Goal: Task Accomplishment & Management: Use online tool/utility

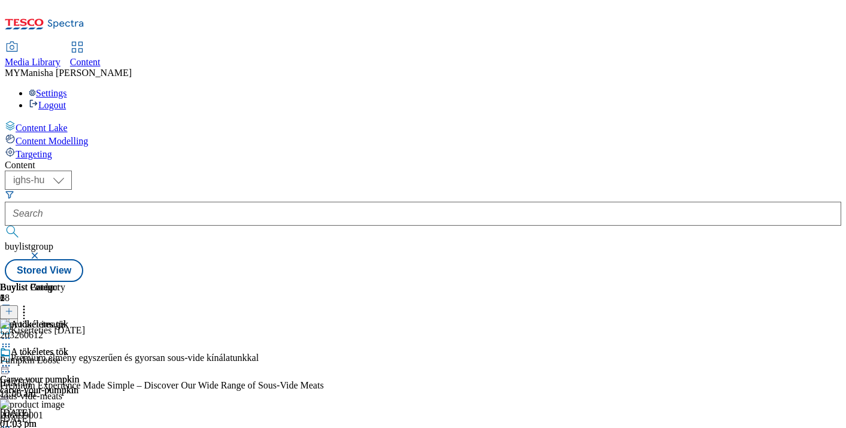
select select "ighs-hu"
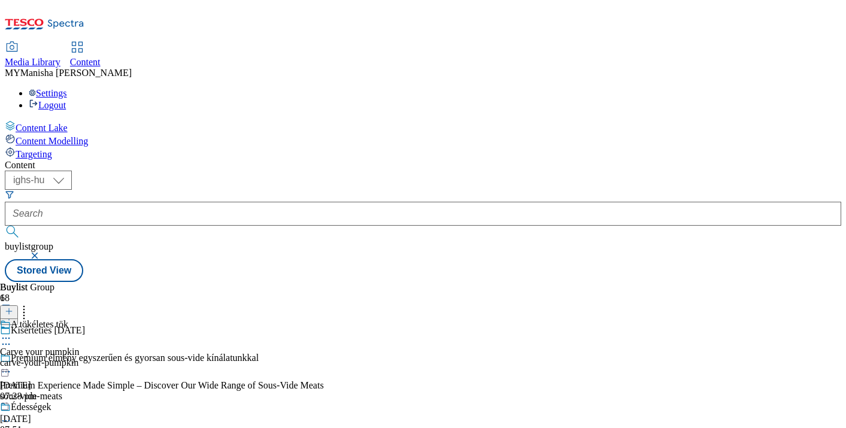
select select "ighs-hu"
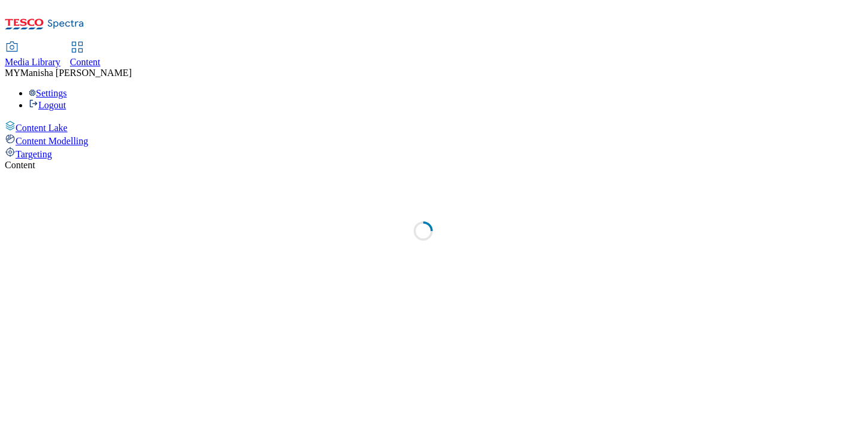
select select "ighs-hu"
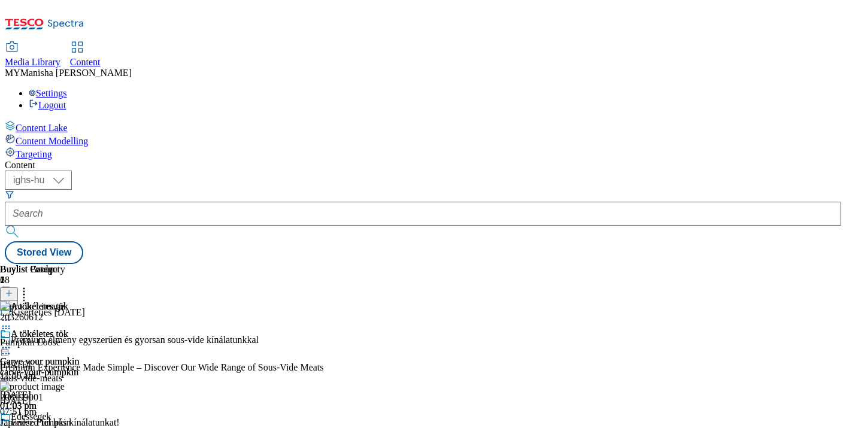
scroll to position [110, 0]
click at [7, 427] on circle at bounding box center [6, 431] width 2 height 2
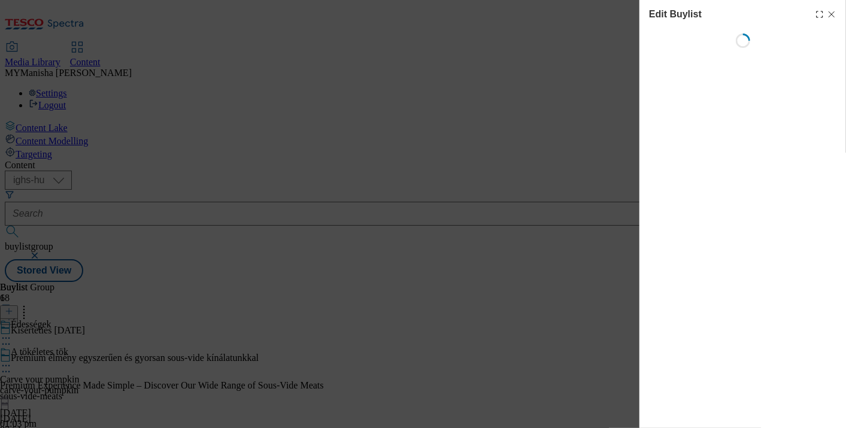
select select "evergreen"
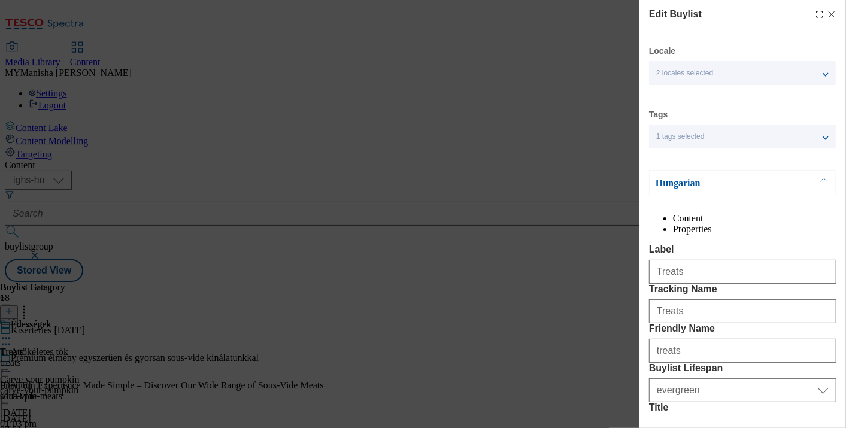
select select "Banner"
click at [823, 184] on button "Modal" at bounding box center [823, 183] width 23 height 25
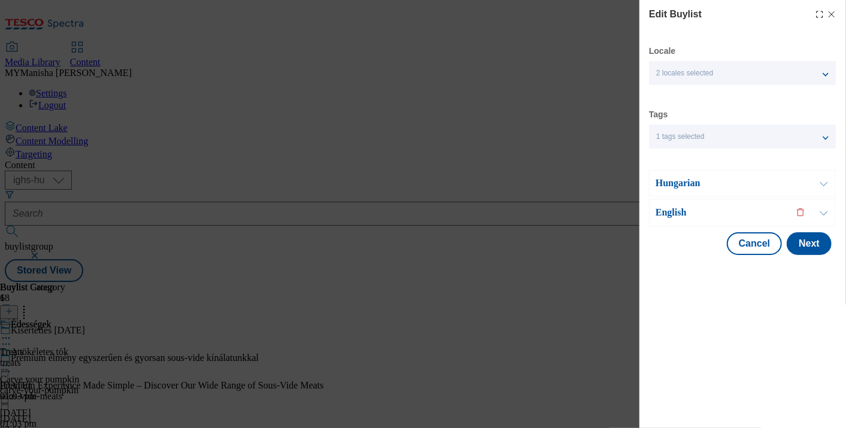
click at [822, 219] on button "Modal" at bounding box center [823, 212] width 23 height 26
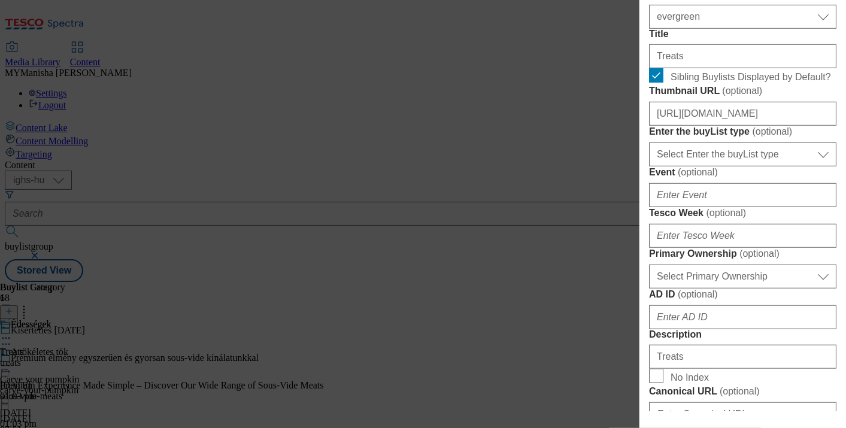
scroll to position [408, 0]
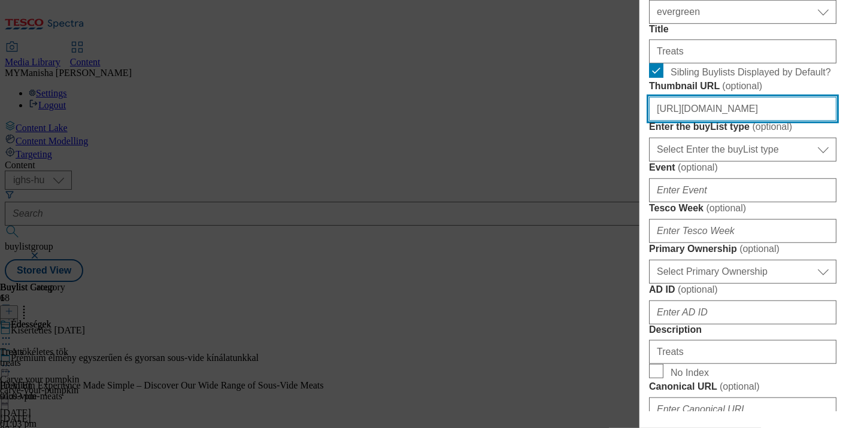
click at [747, 121] on input "[URL][DOMAIN_NAME]" at bounding box center [742, 109] width 187 height 24
paste input "e394e575-68e5-4514-bf1c-3f94b325d741/HU"
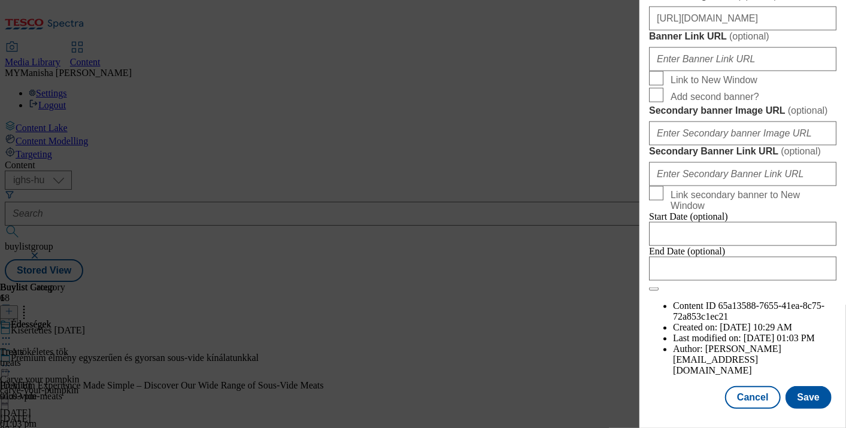
scroll to position [1414, 0]
type input "[URL][DOMAIN_NAME]"
click at [794, 386] on button "Save" at bounding box center [808, 397] width 46 height 23
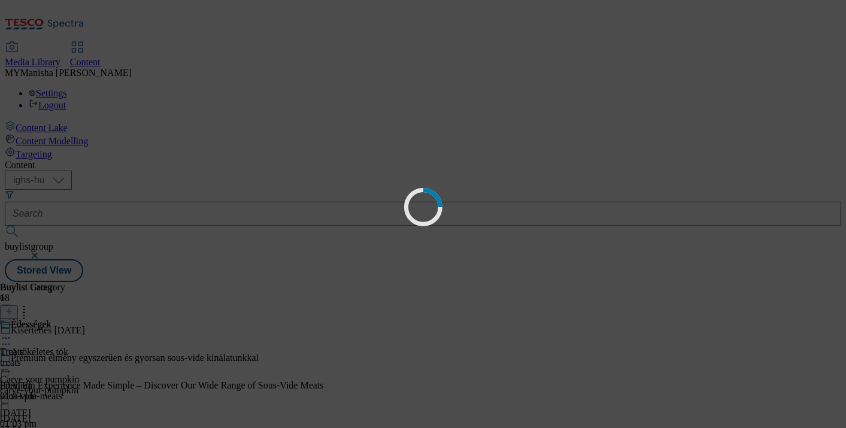
scroll to position [0, 0]
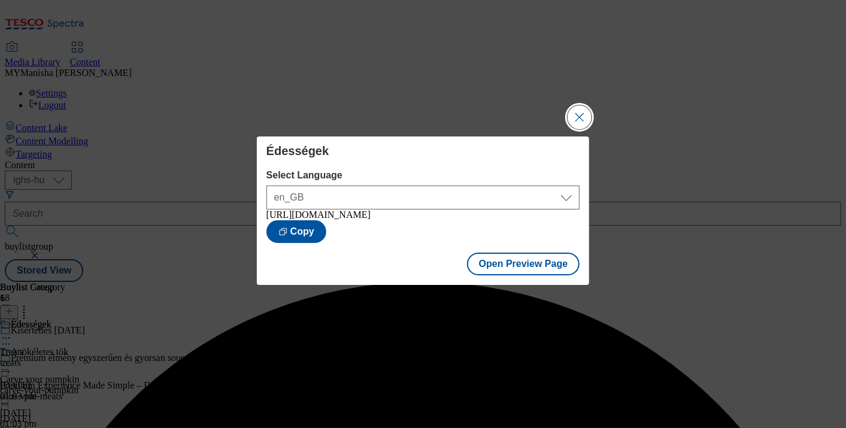
click at [584, 105] on button "Close Modal" at bounding box center [580, 117] width 24 height 24
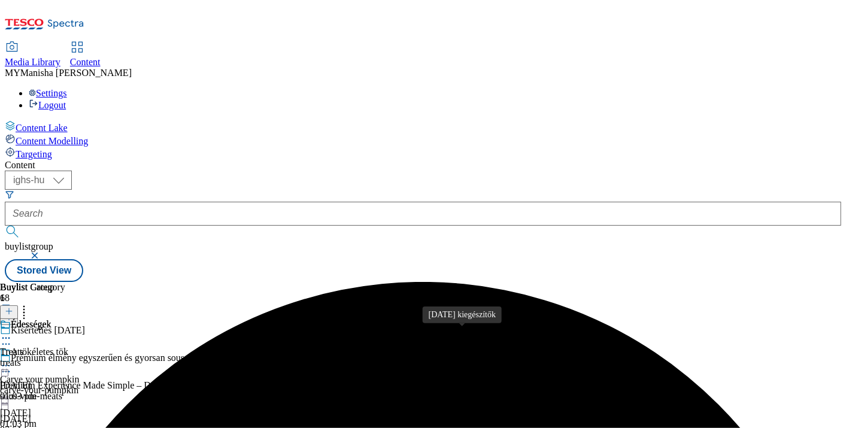
scroll to position [222, 0]
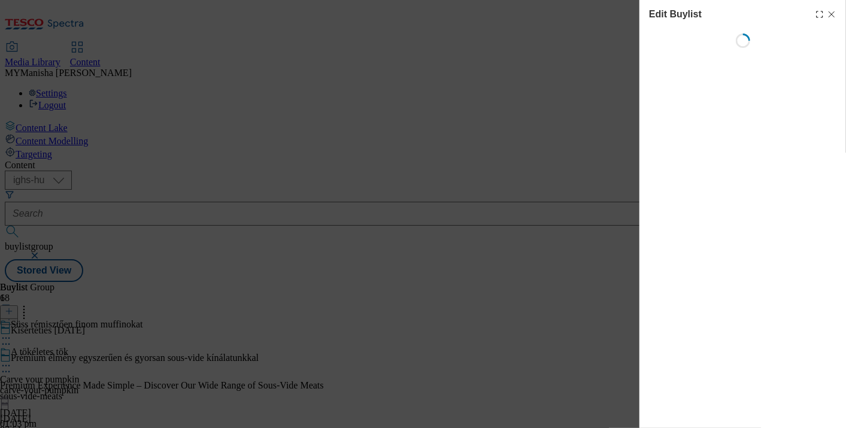
select select "evergreen"
select select "Banner"
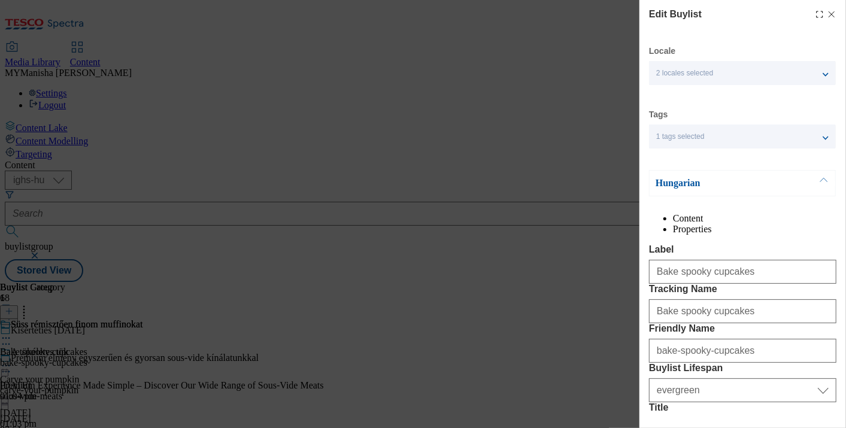
click at [827, 18] on icon "Modal" at bounding box center [832, 15] width 10 height 10
select select "evergreen"
select select "Banner"
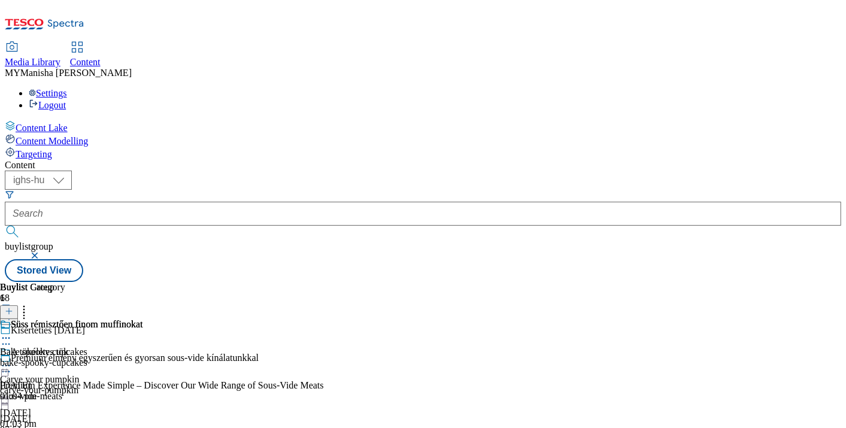
scroll to position [215, 0]
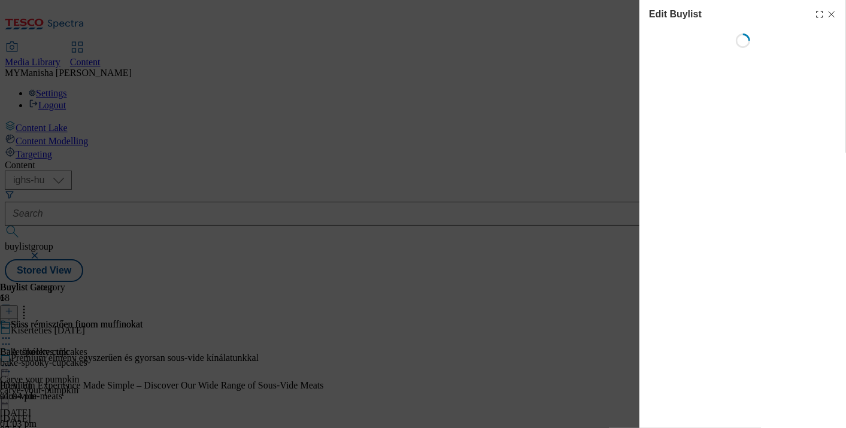
scroll to position [5, 0]
select select "evergreen"
select select "Banner"
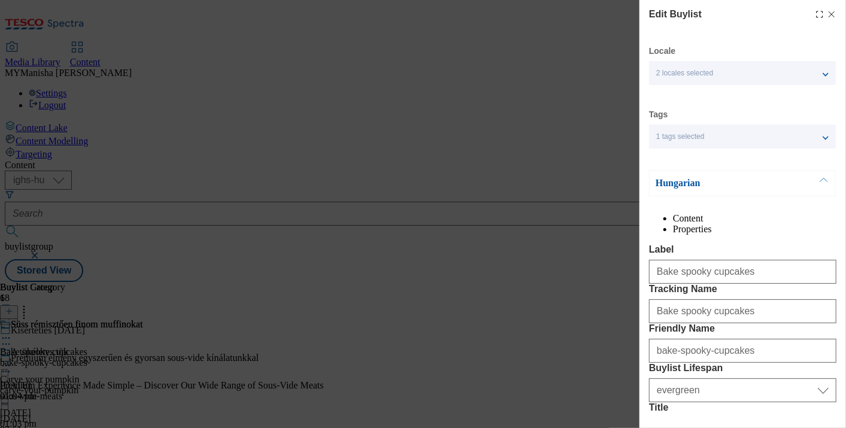
click at [824, 175] on button "Modal" at bounding box center [823, 183] width 23 height 25
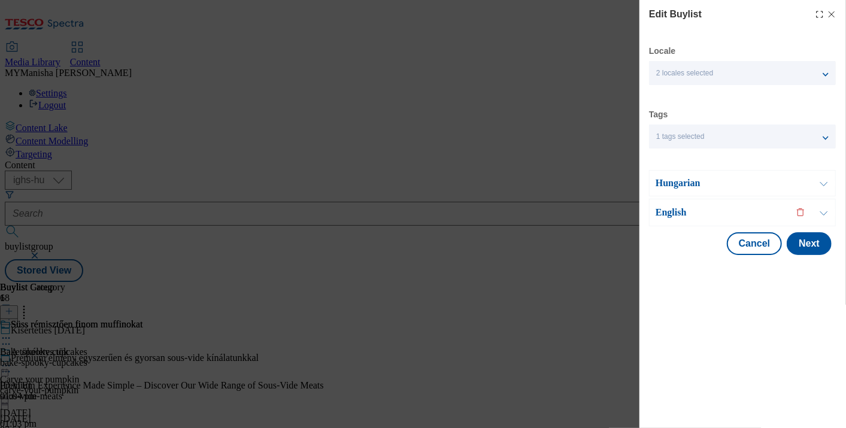
click at [832, 214] on button "Modal" at bounding box center [823, 212] width 23 height 26
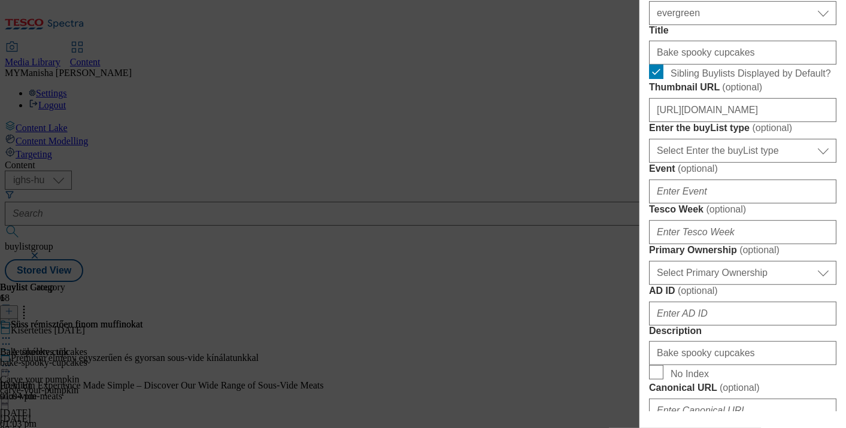
scroll to position [404, 0]
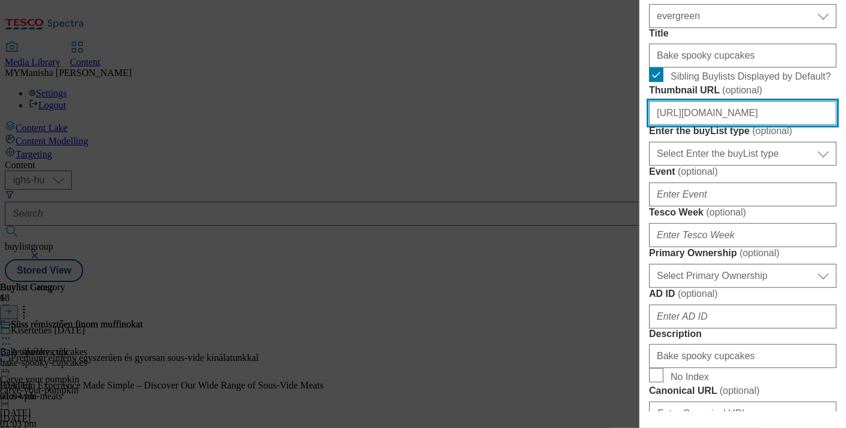
click at [735, 125] on input "[URL][DOMAIN_NAME]" at bounding box center [742, 113] width 187 height 24
paste input "ceedd20d-b324-48c4-9efd-702ebfa358f7/HU"
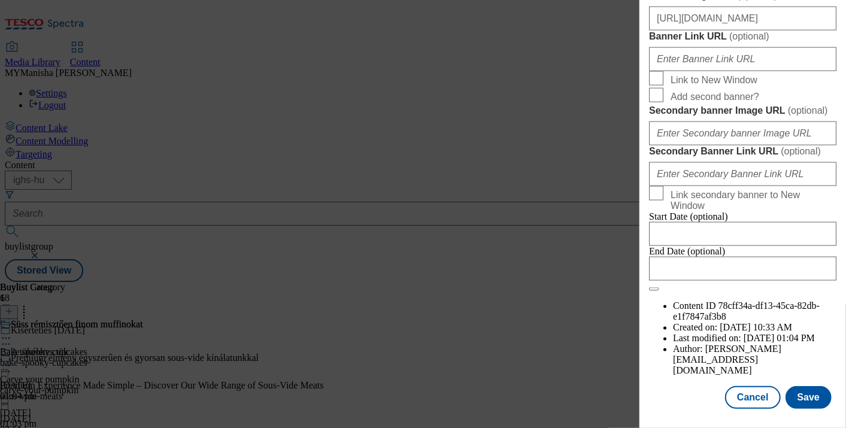
scroll to position [1414, 0]
type input "[URL][DOMAIN_NAME]"
click at [800, 391] on button "Save" at bounding box center [808, 397] width 46 height 23
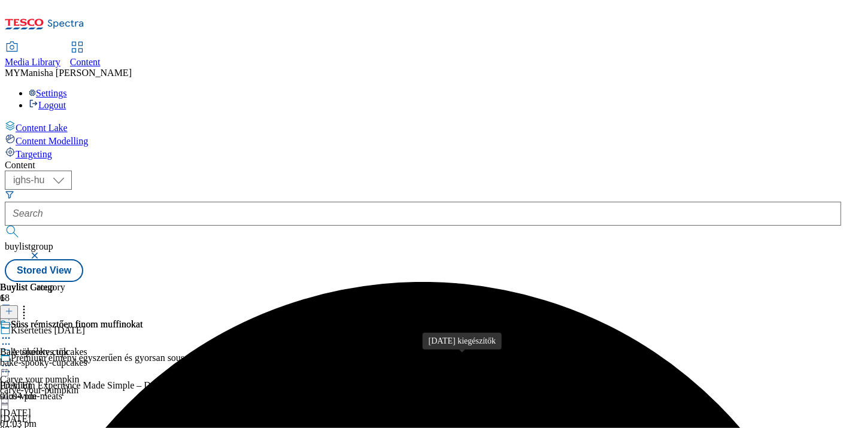
scroll to position [229, 0]
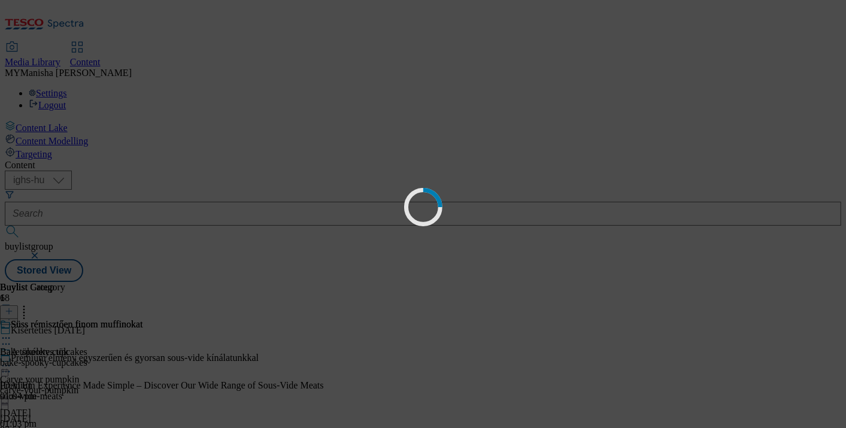
scroll to position [0, 0]
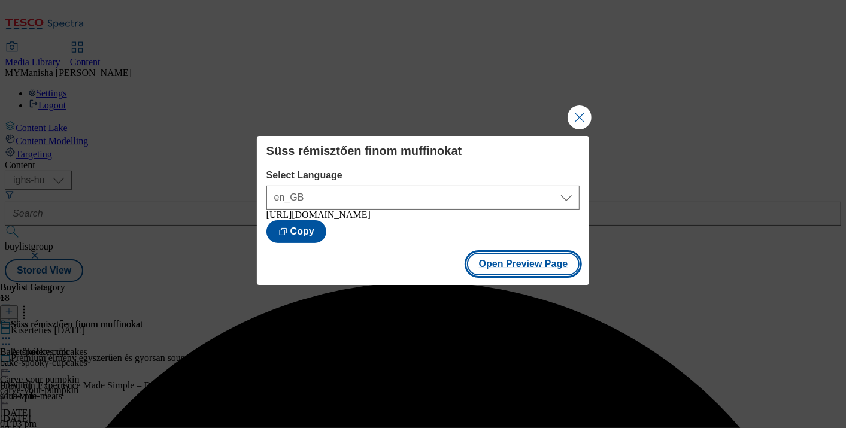
click at [532, 267] on button "Open Preview Page" at bounding box center [523, 264] width 113 height 23
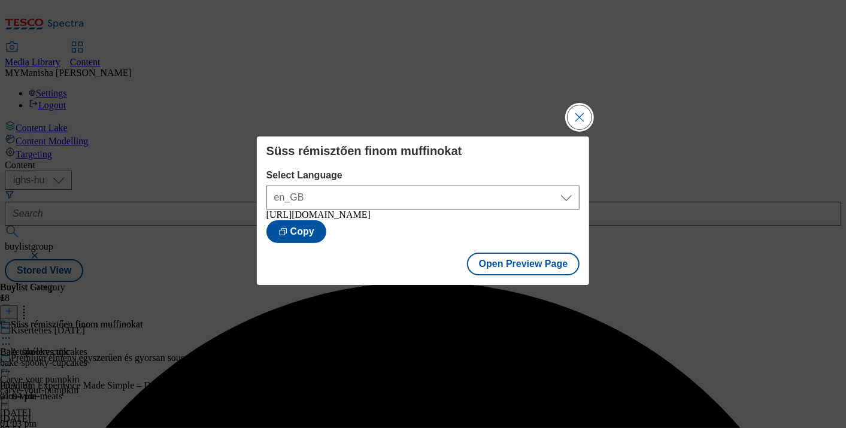
click at [585, 111] on button "Close Modal" at bounding box center [580, 117] width 24 height 24
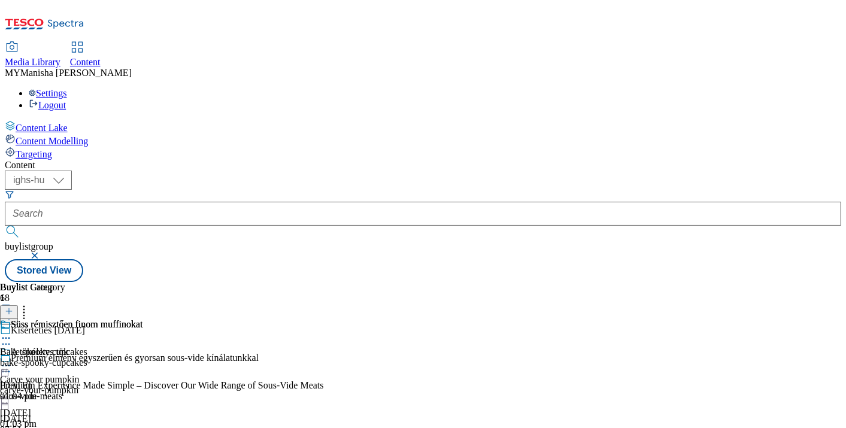
scroll to position [216, 0]
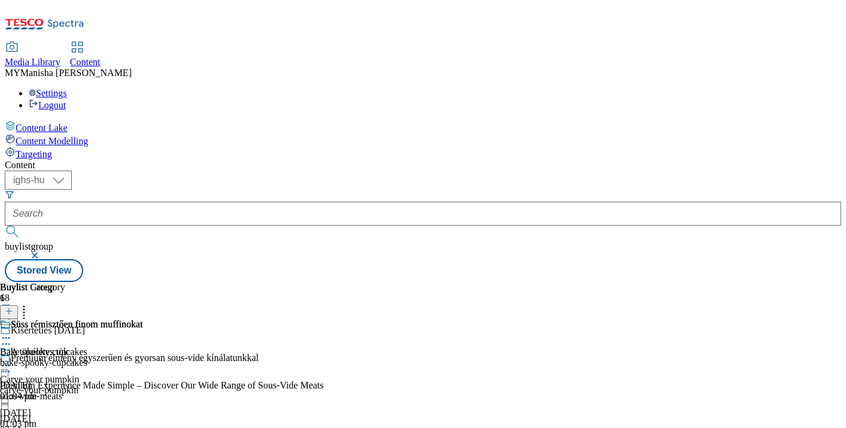
scroll to position [366, 0]
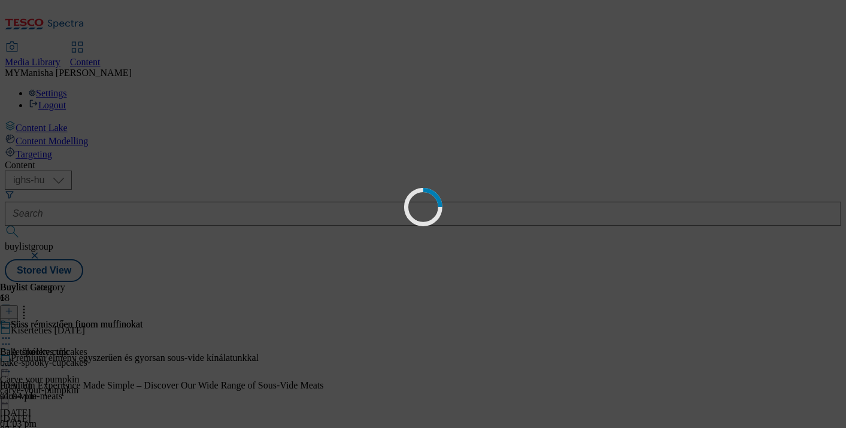
scroll to position [0, 0]
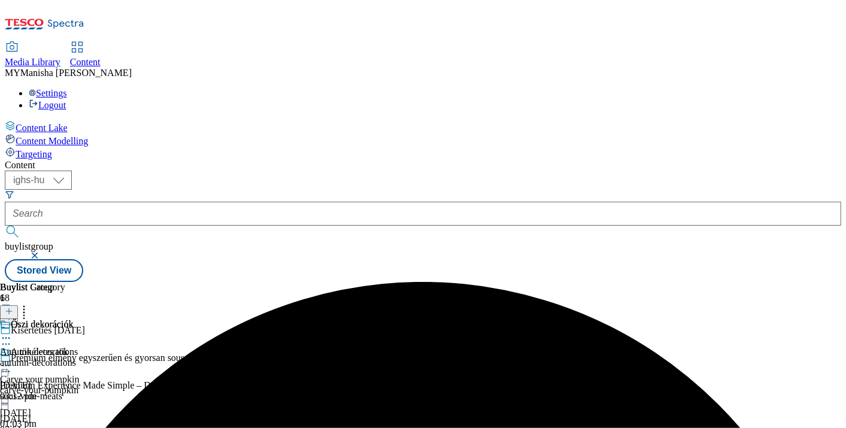
scroll to position [363, 0]
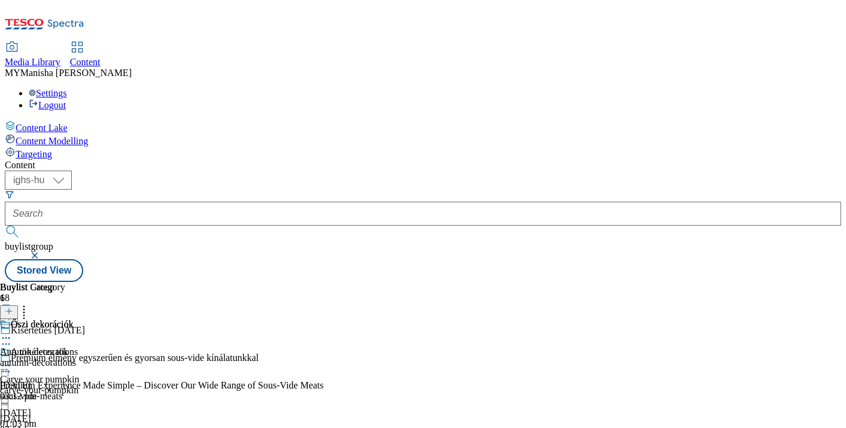
scroll to position [141, 0]
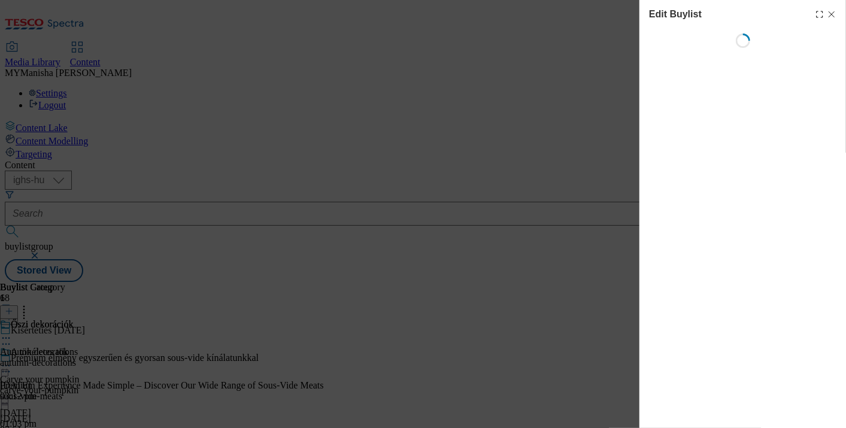
scroll to position [0, 0]
select select "evergreen"
select select "Banner"
select select "evergreen"
select select "Banner"
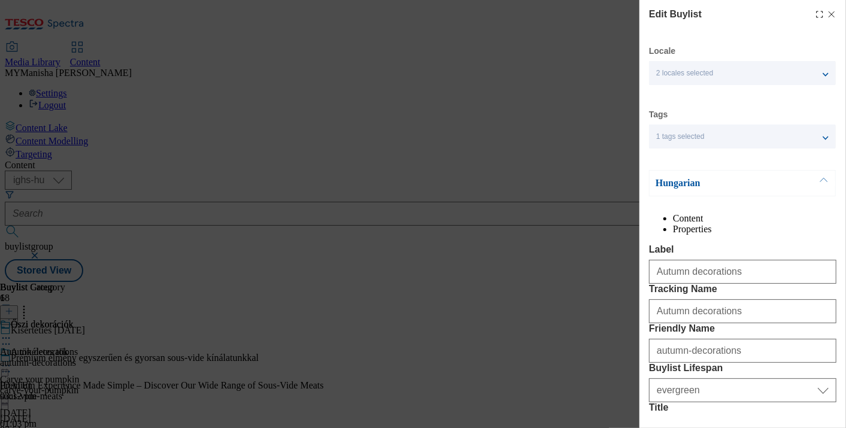
click at [824, 177] on button "Modal" at bounding box center [823, 183] width 23 height 25
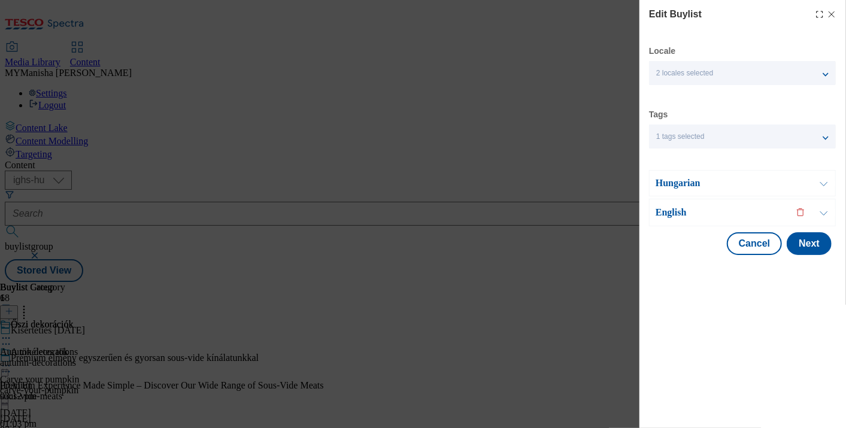
click at [821, 213] on button "Modal" at bounding box center [823, 212] width 23 height 26
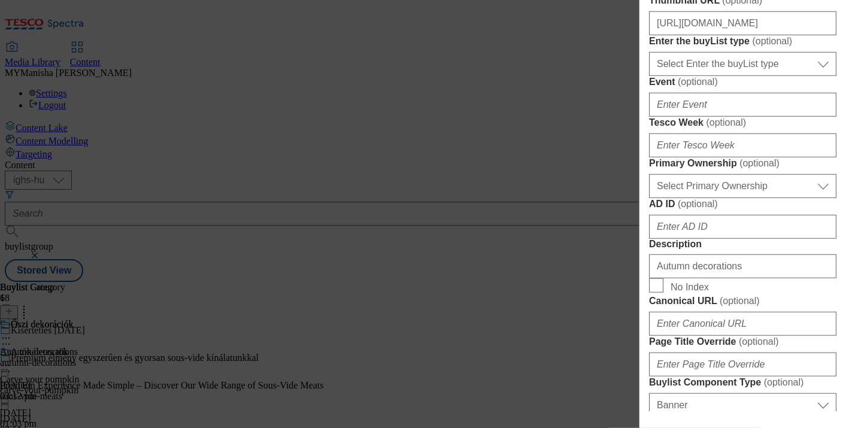
scroll to position [515, 0]
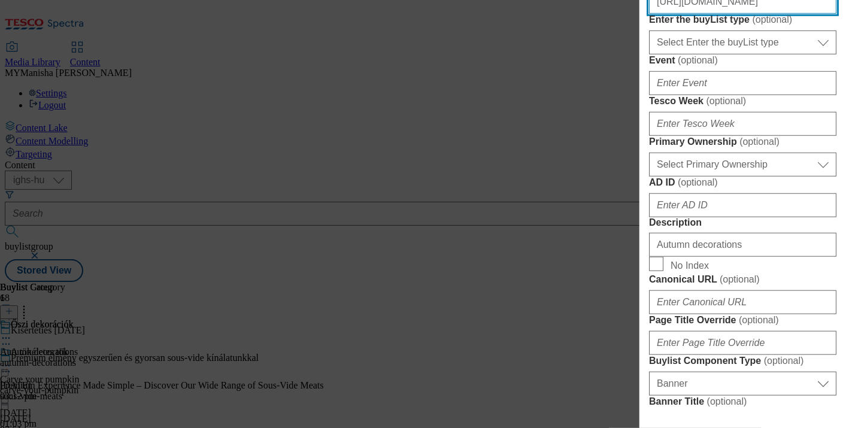
click at [752, 14] on input "[URL][DOMAIN_NAME]" at bounding box center [742, 2] width 187 height 24
paste input "fd634582-1101-4134-b7e7-2812344bde5c/HU"
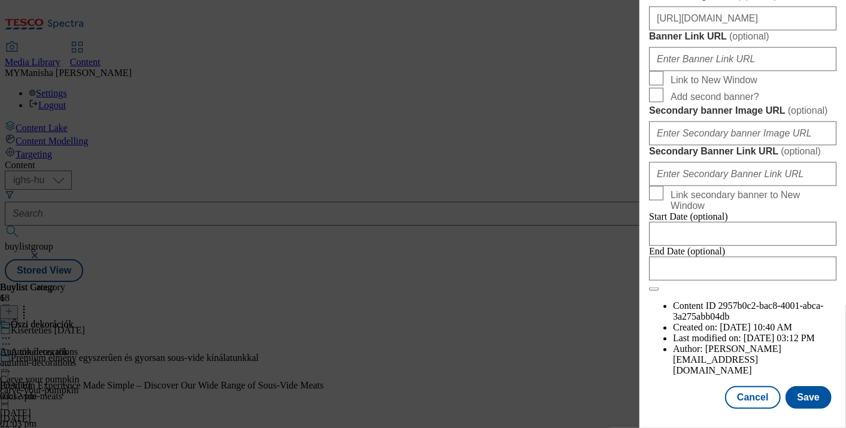
scroll to position [1414, 0]
type input "[URL][DOMAIN_NAME]"
click at [809, 386] on button "Save" at bounding box center [808, 397] width 46 height 23
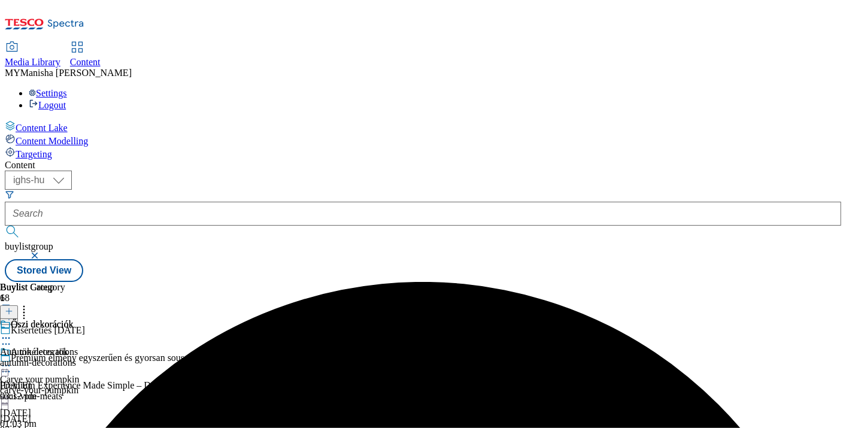
scroll to position [141, 0]
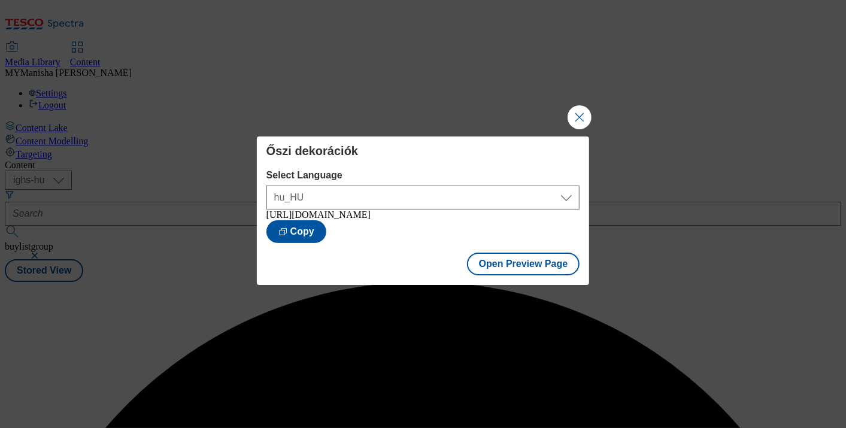
scroll to position [0, 0]
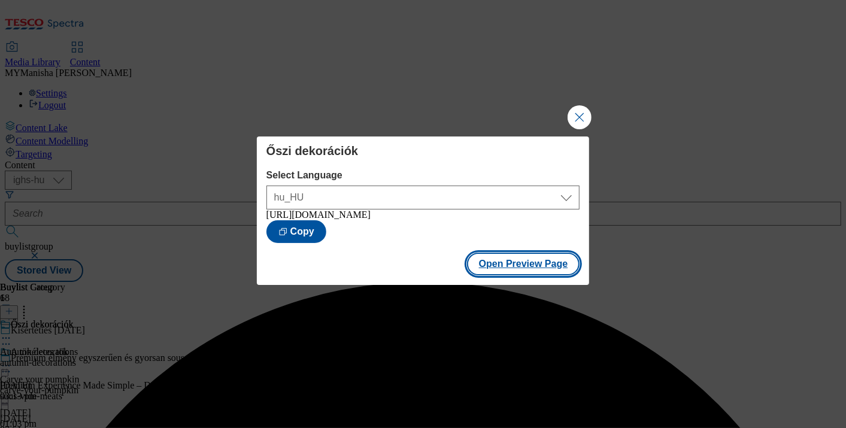
click at [528, 264] on button "Open Preview Page" at bounding box center [523, 264] width 113 height 23
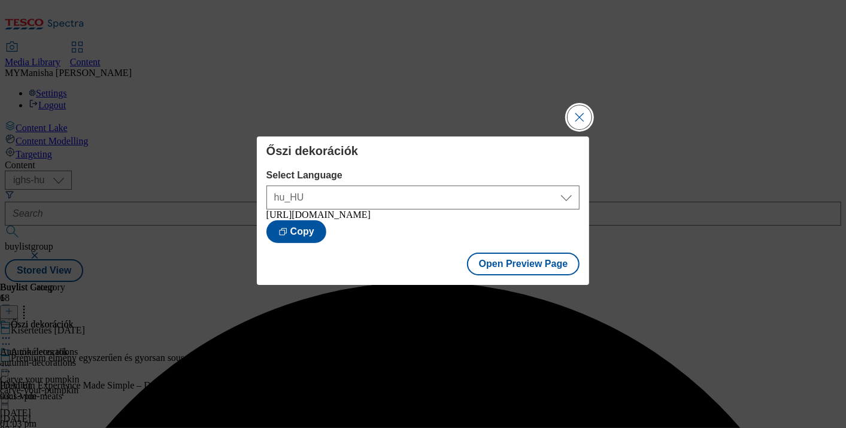
click at [583, 114] on button "Close Modal" at bounding box center [580, 117] width 24 height 24
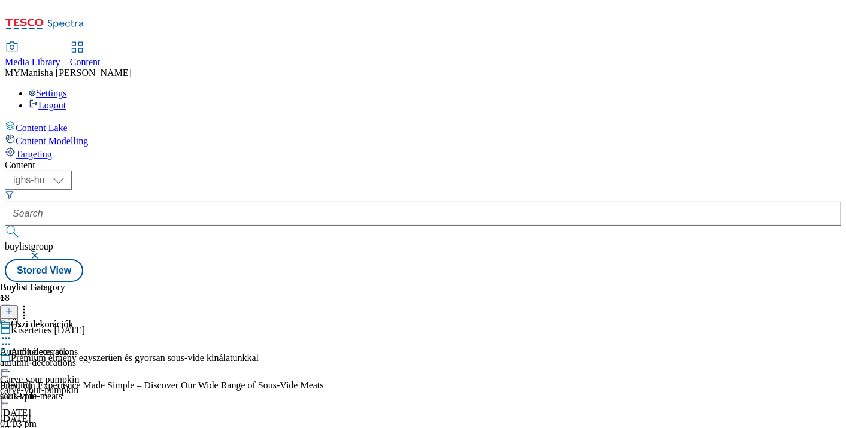
scroll to position [363, 0]
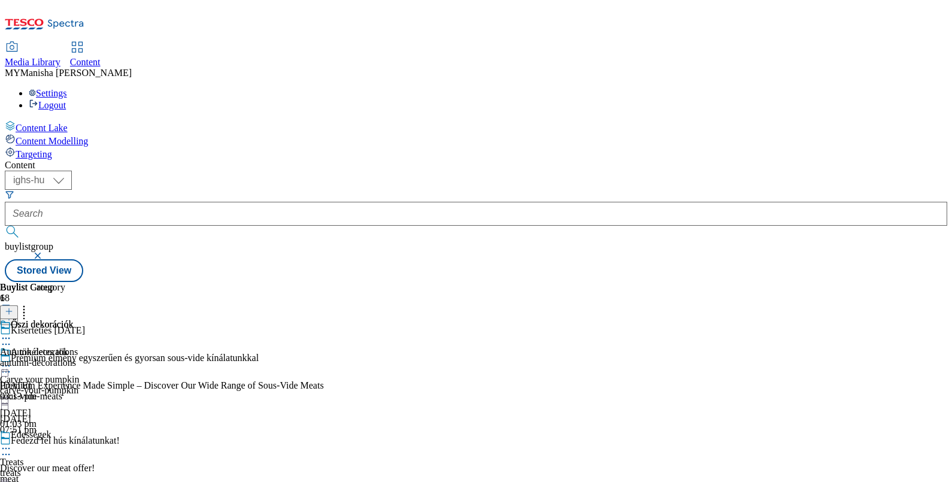
scroll to position [117, 0]
drag, startPoint x: 839, startPoint y: 15, endPoint x: 545, endPoint y: 201, distance: 348.2
click at [12, 427] on icon at bounding box center [6, 448] width 12 height 12
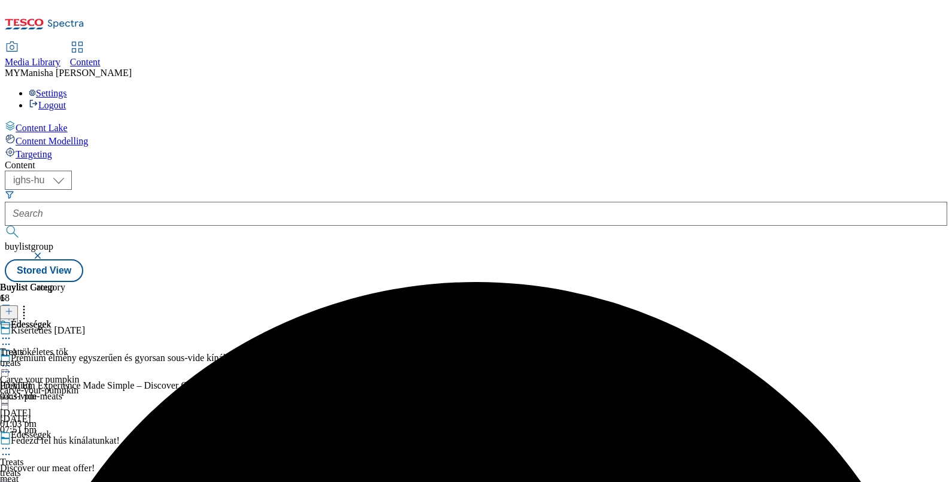
click at [12, 427] on icon at bounding box center [6, 448] width 12 height 12
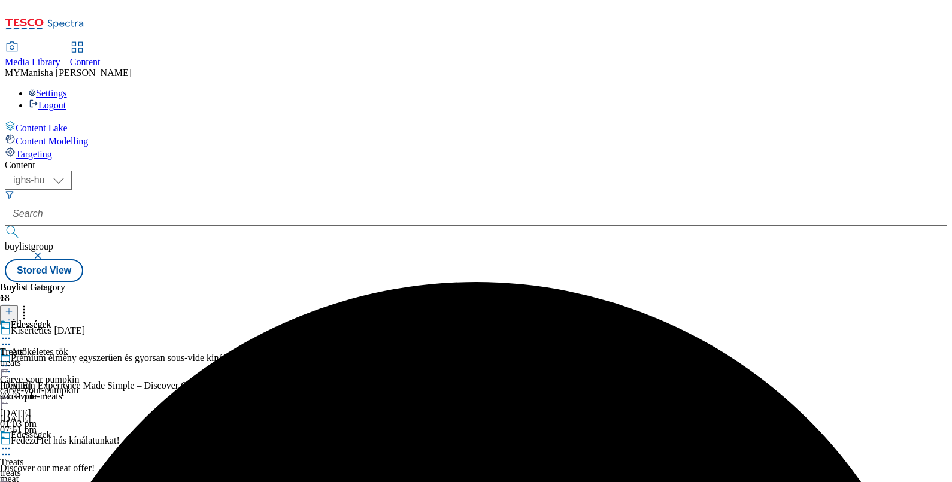
click at [12, 427] on icon at bounding box center [6, 448] width 12 height 12
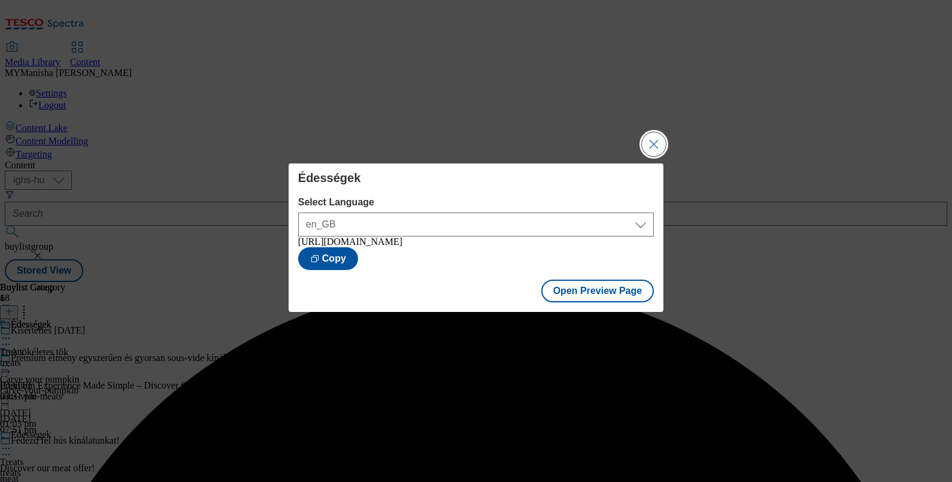
click at [654, 141] on button "Close Modal" at bounding box center [654, 144] width 24 height 24
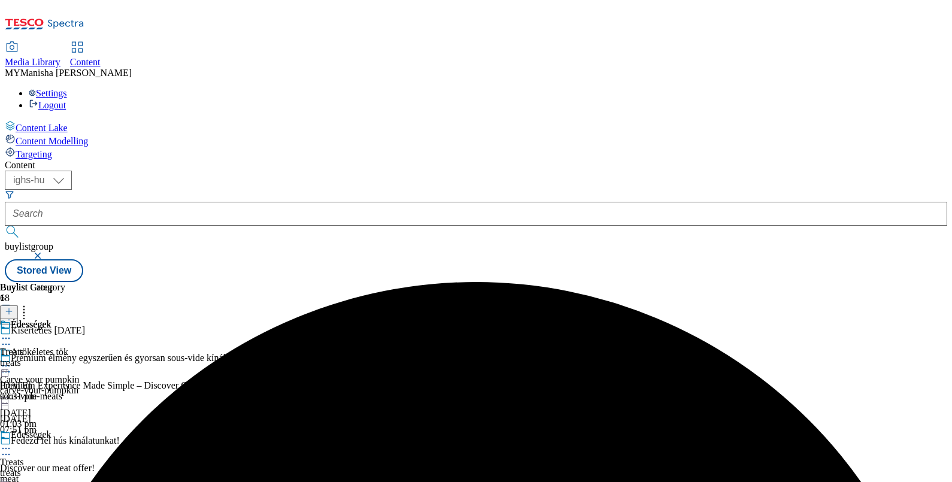
click at [7, 427] on circle at bounding box center [6, 449] width 2 height 2
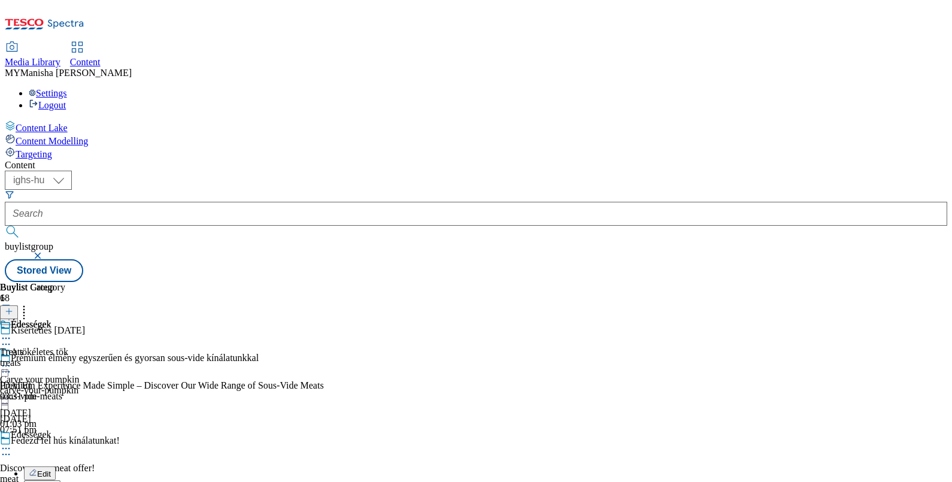
scroll to position [55, 0]
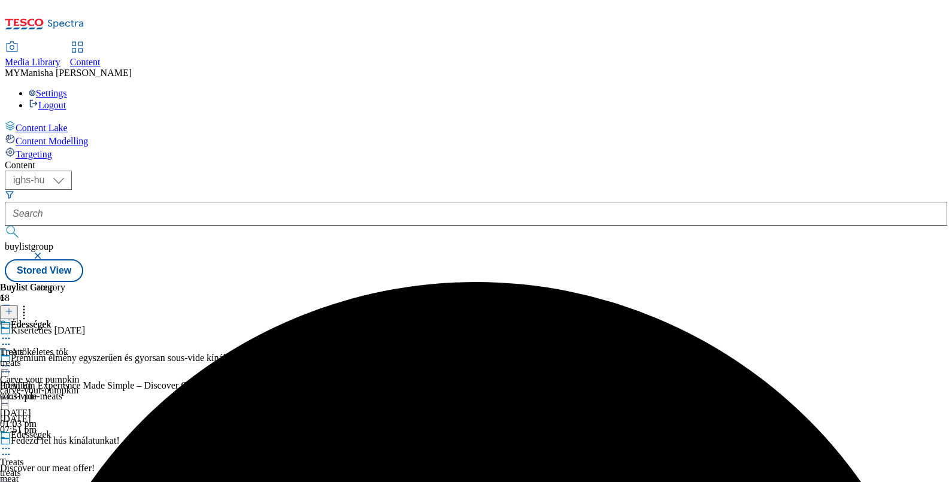
scroll to position [74, 0]
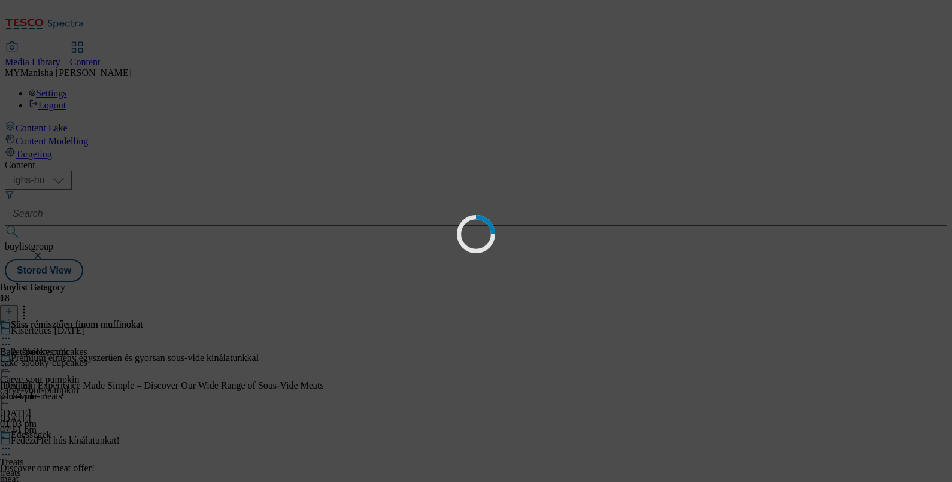
scroll to position [0, 0]
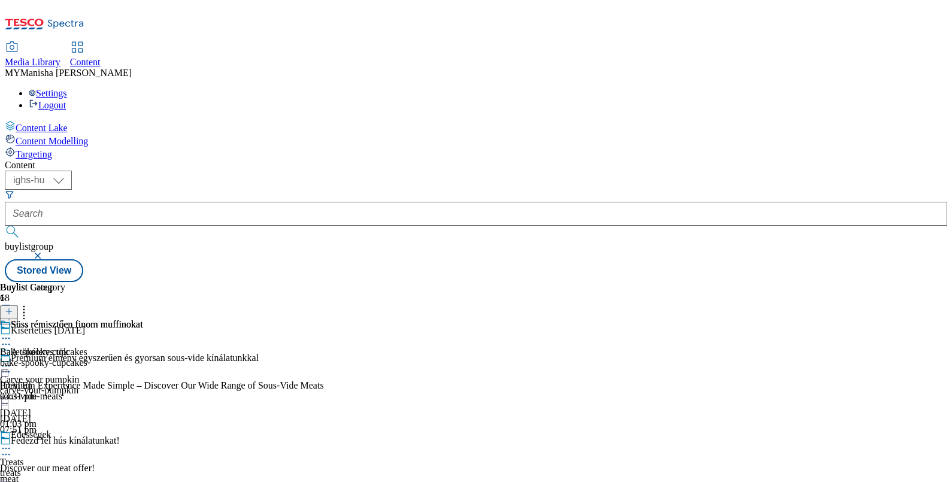
scroll to position [182, 0]
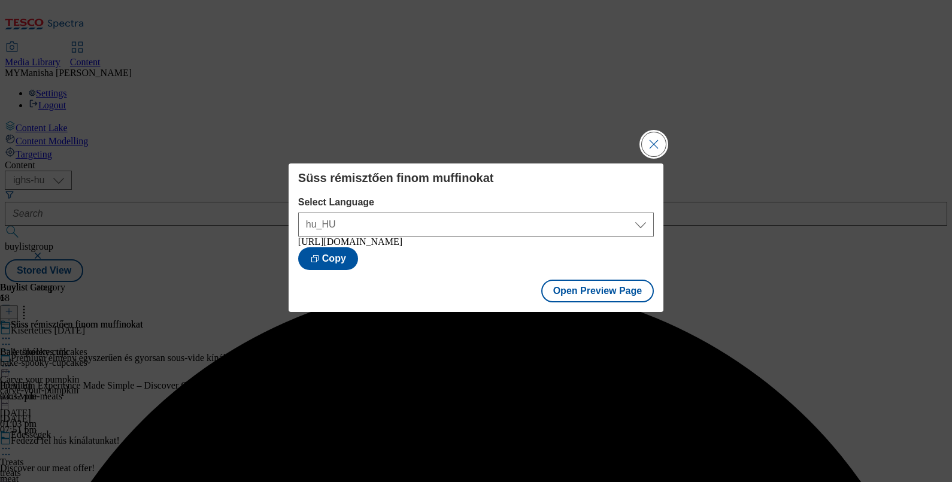
click at [659, 149] on button "Close Modal" at bounding box center [654, 144] width 24 height 24
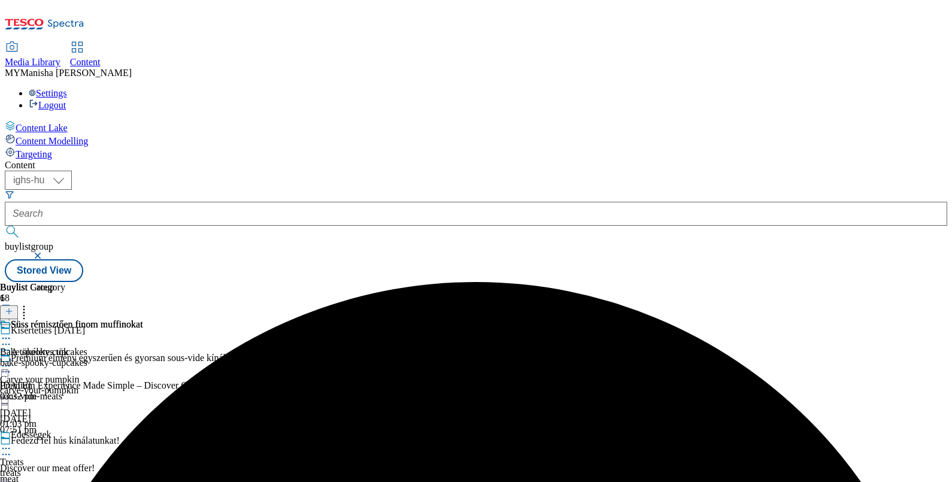
scroll to position [97, 0]
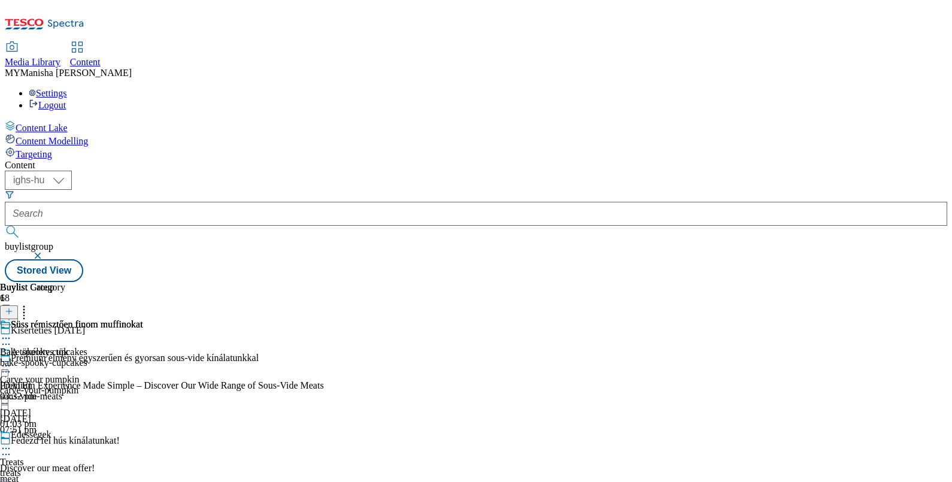
scroll to position [213, 0]
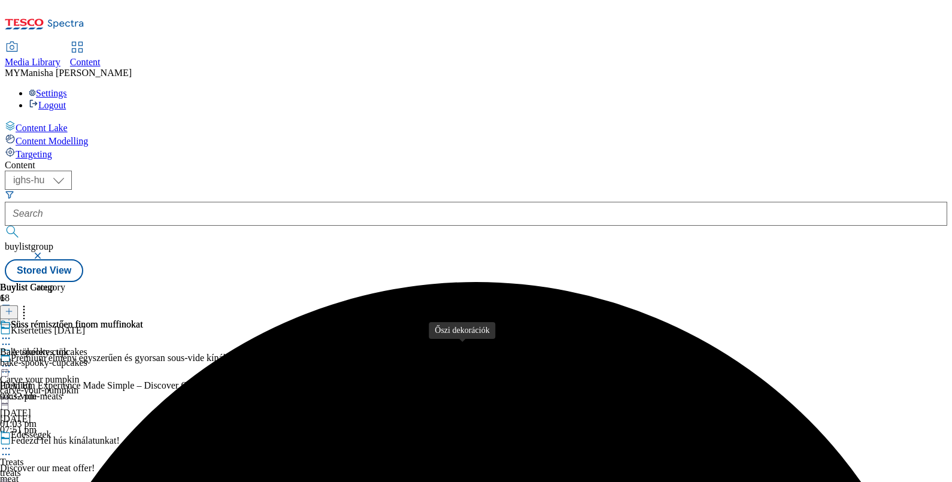
scroll to position [329, 0]
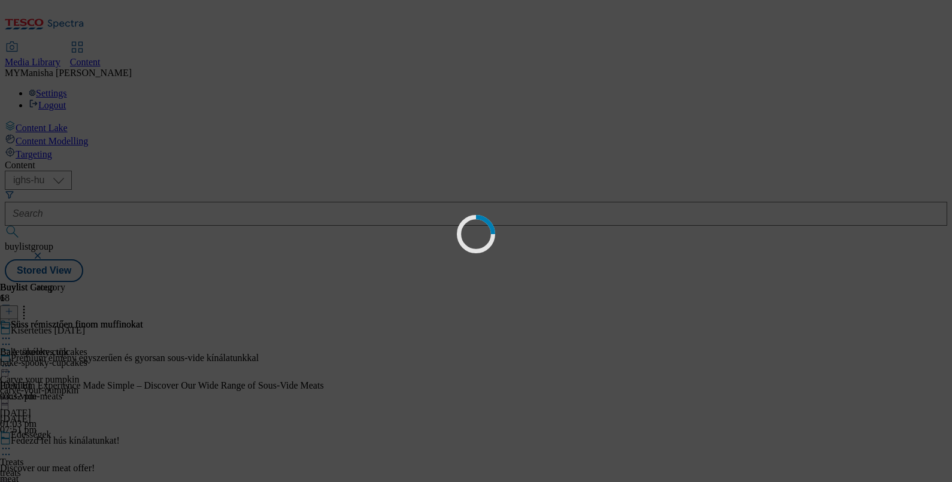
scroll to position [0, 0]
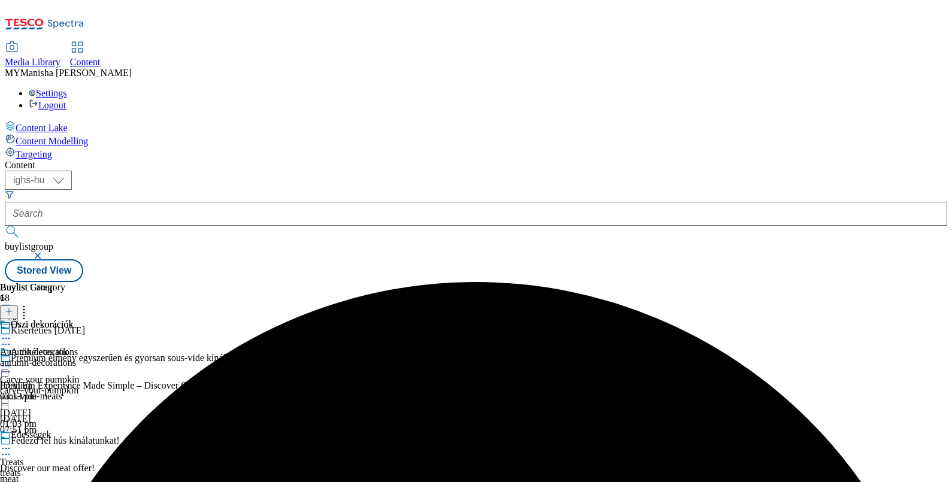
click at [7, 338] on circle at bounding box center [6, 339] width 2 height 2
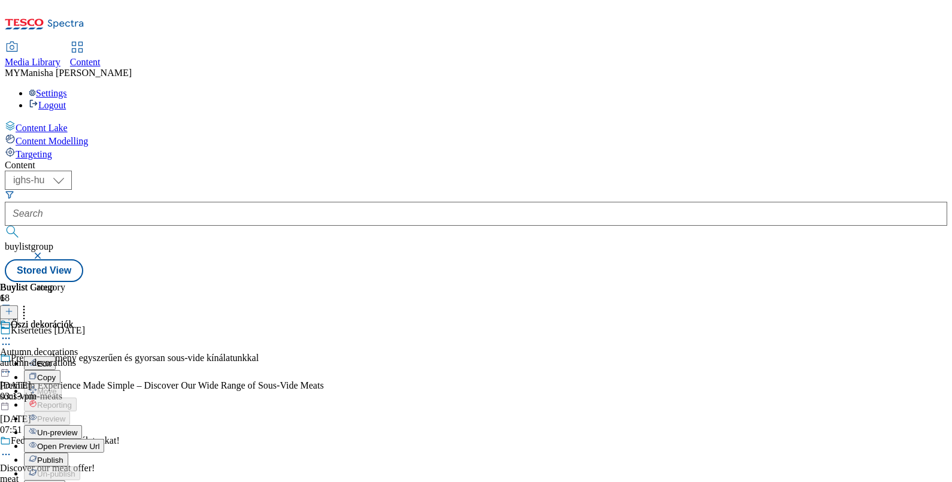
click at [77, 427] on span "Un-preview" at bounding box center [57, 432] width 40 height 9
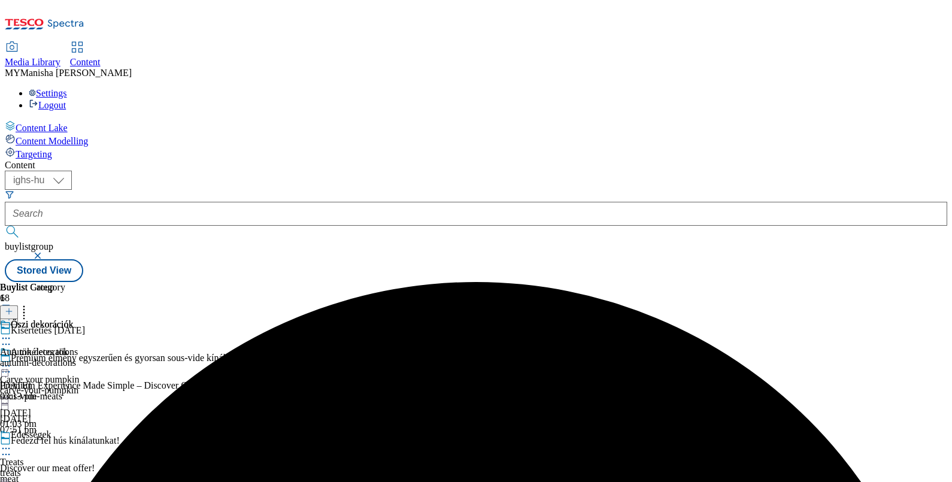
click at [12, 332] on icon at bounding box center [6, 338] width 12 height 12
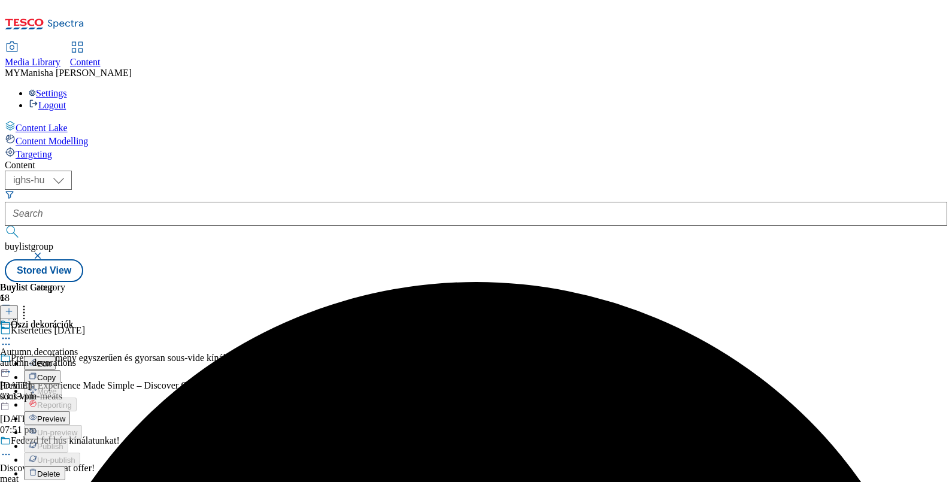
click at [65, 414] on span "Preview" at bounding box center [51, 418] width 28 height 9
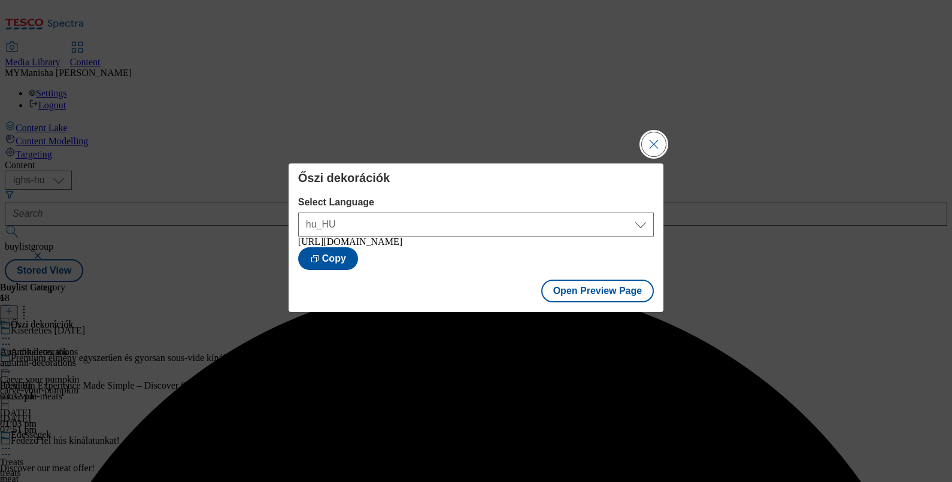
click at [656, 138] on button "Close Modal" at bounding box center [654, 144] width 24 height 24
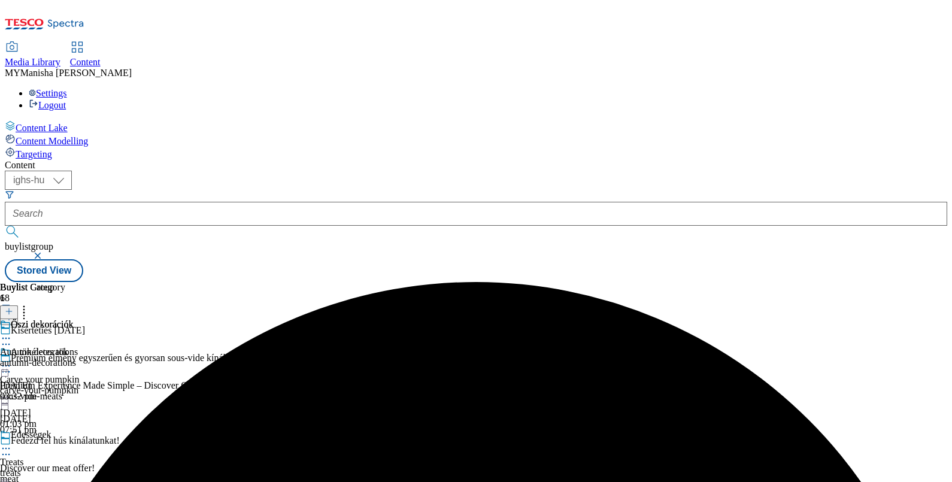
click at [12, 332] on icon at bounding box center [6, 338] width 12 height 12
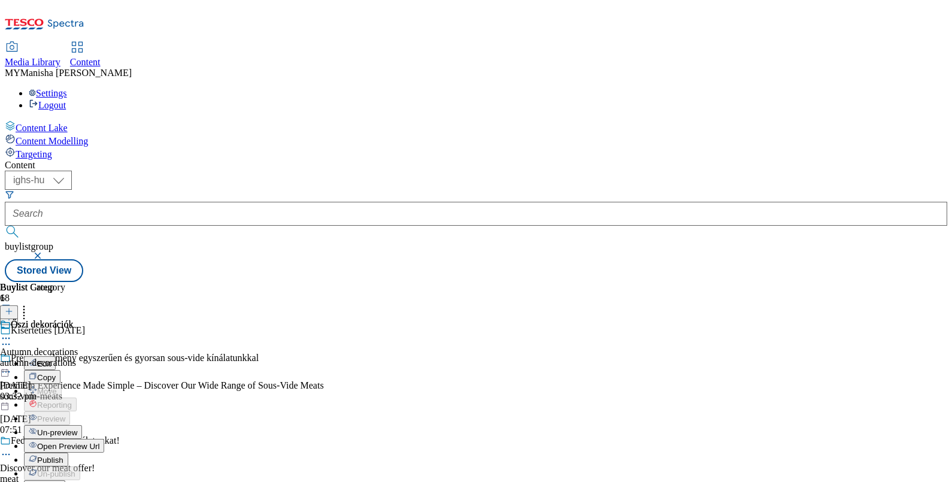
click at [63, 427] on span "Publish" at bounding box center [50, 460] width 26 height 9
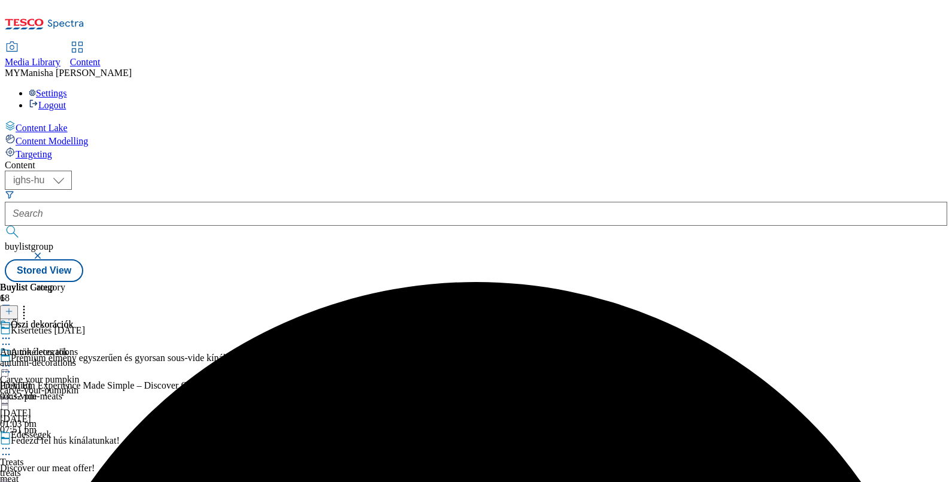
click at [12, 332] on icon at bounding box center [6, 338] width 12 height 12
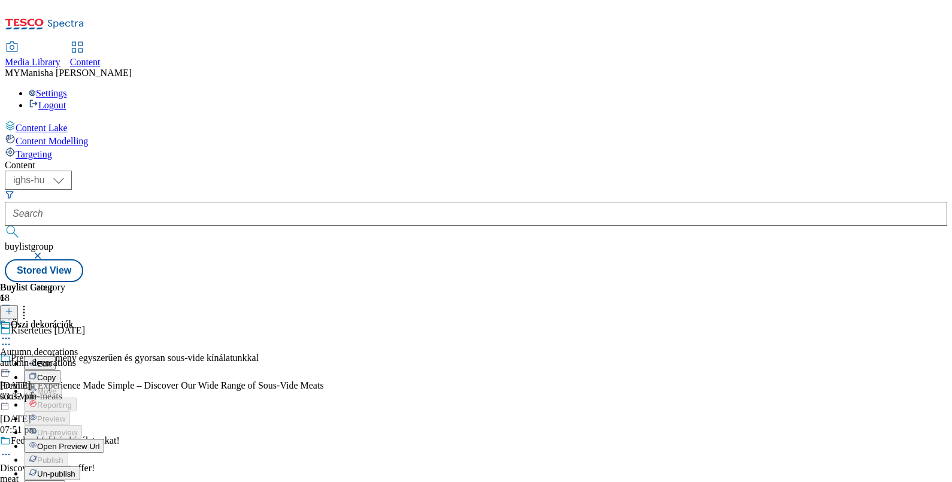
click at [104, 427] on button "Open Preview Url" at bounding box center [64, 446] width 80 height 14
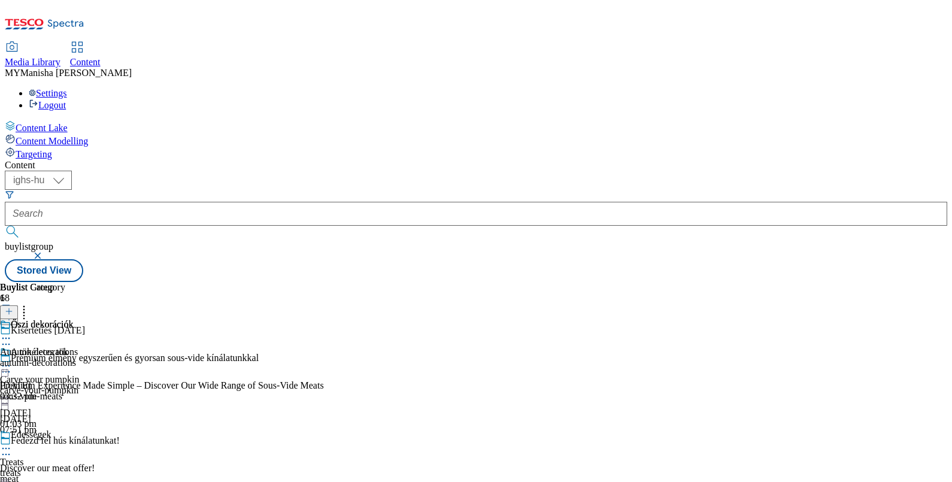
click at [12, 338] on icon at bounding box center [6, 344] width 12 height 12
click at [12, 332] on icon at bounding box center [6, 338] width 12 height 12
click at [7, 338] on circle at bounding box center [6, 339] width 2 height 2
click at [845, 282] on div "Buylist Group 18 Kísérteties [DATE] Prémium élmény egyszerűen és gyorsan sous-v…" at bounding box center [476, 282] width 942 height 0
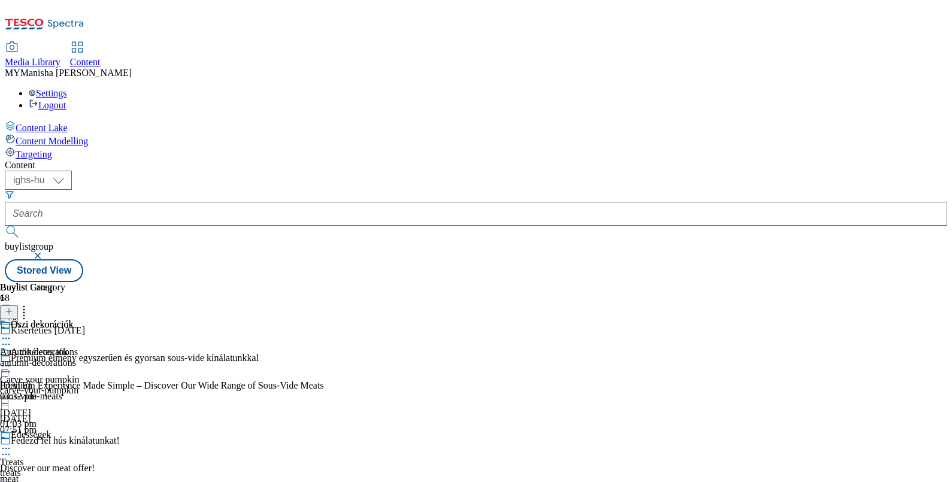
click at [10, 427] on circle at bounding box center [9, 449] width 2 height 2
click at [12, 427] on icon at bounding box center [6, 448] width 12 height 12
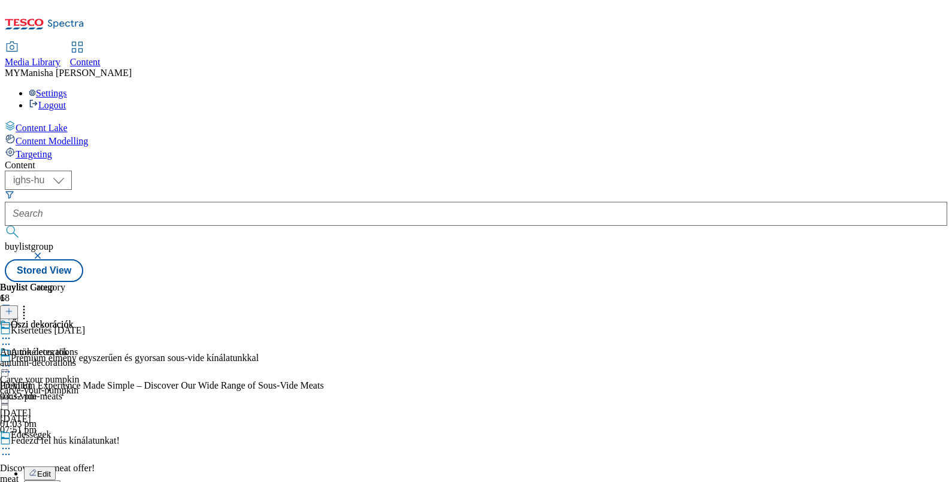
click at [56, 427] on button "Edit" at bounding box center [40, 473] width 32 height 14
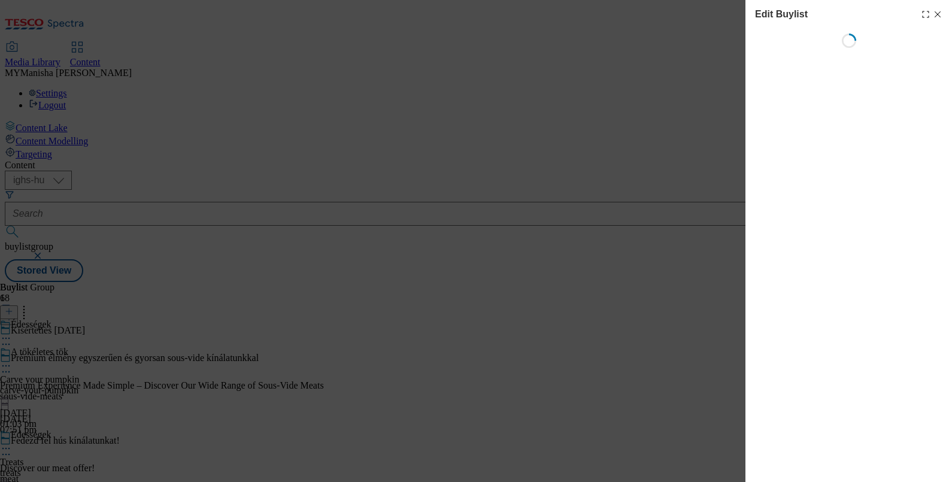
select select "evergreen"
select select "Banner"
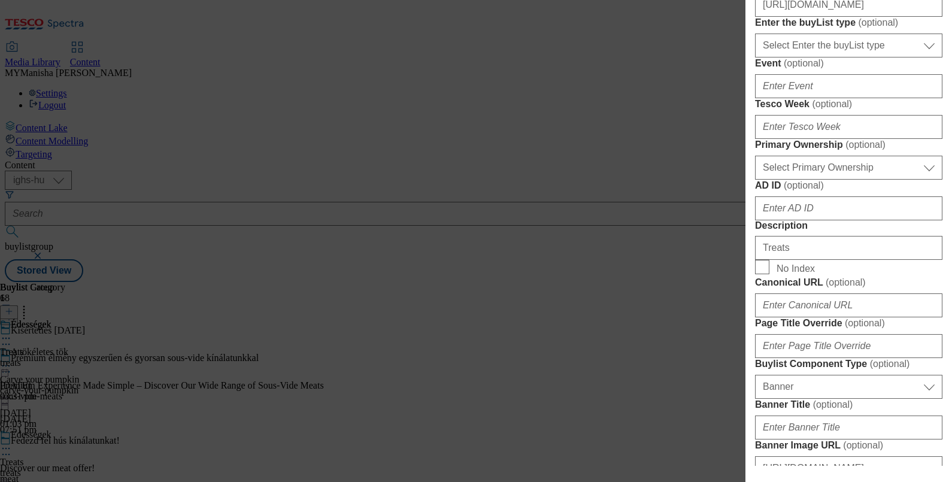
scroll to position [483, 0]
click at [814, 16] on input "[URL][DOMAIN_NAME]" at bounding box center [848, 4] width 187 height 24
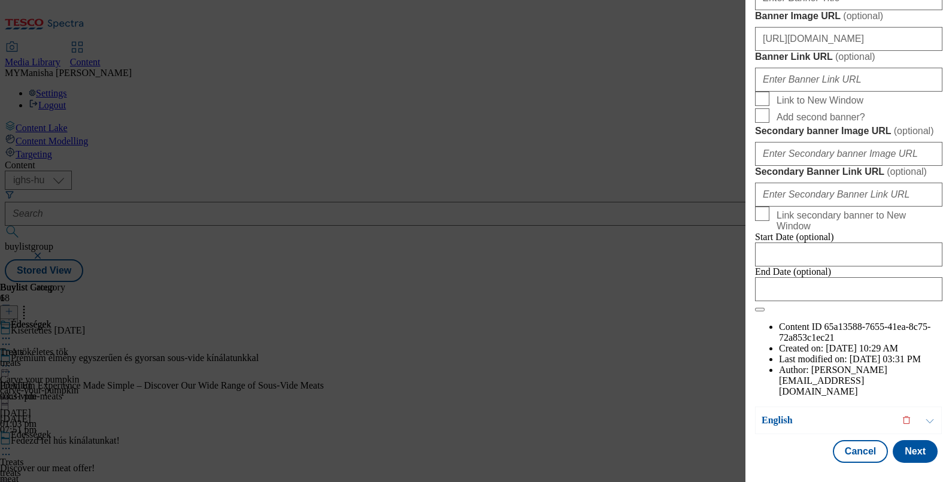
scroll to position [1361, 0]
click at [845, 427] on button "Cancel" at bounding box center [860, 451] width 55 height 23
select select "evergreen"
select select "Banner"
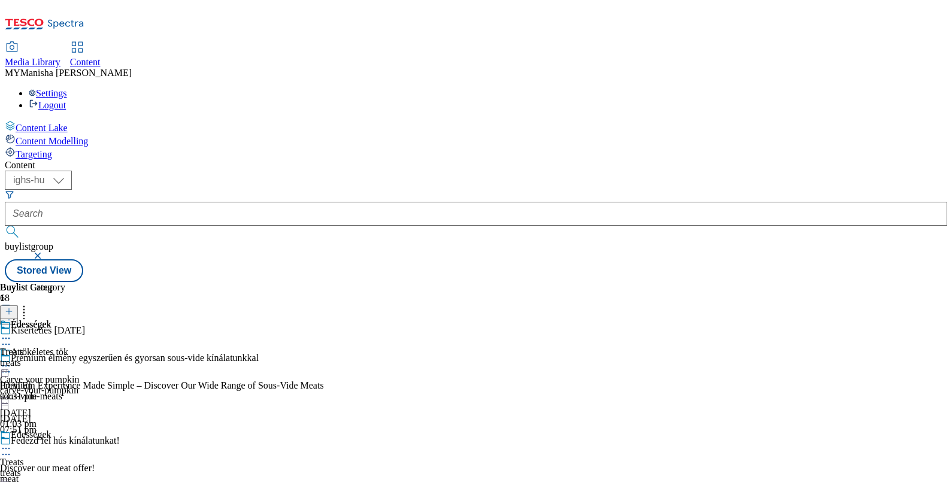
scroll to position [1093, 0]
